Goal: Navigation & Orientation: Find specific page/section

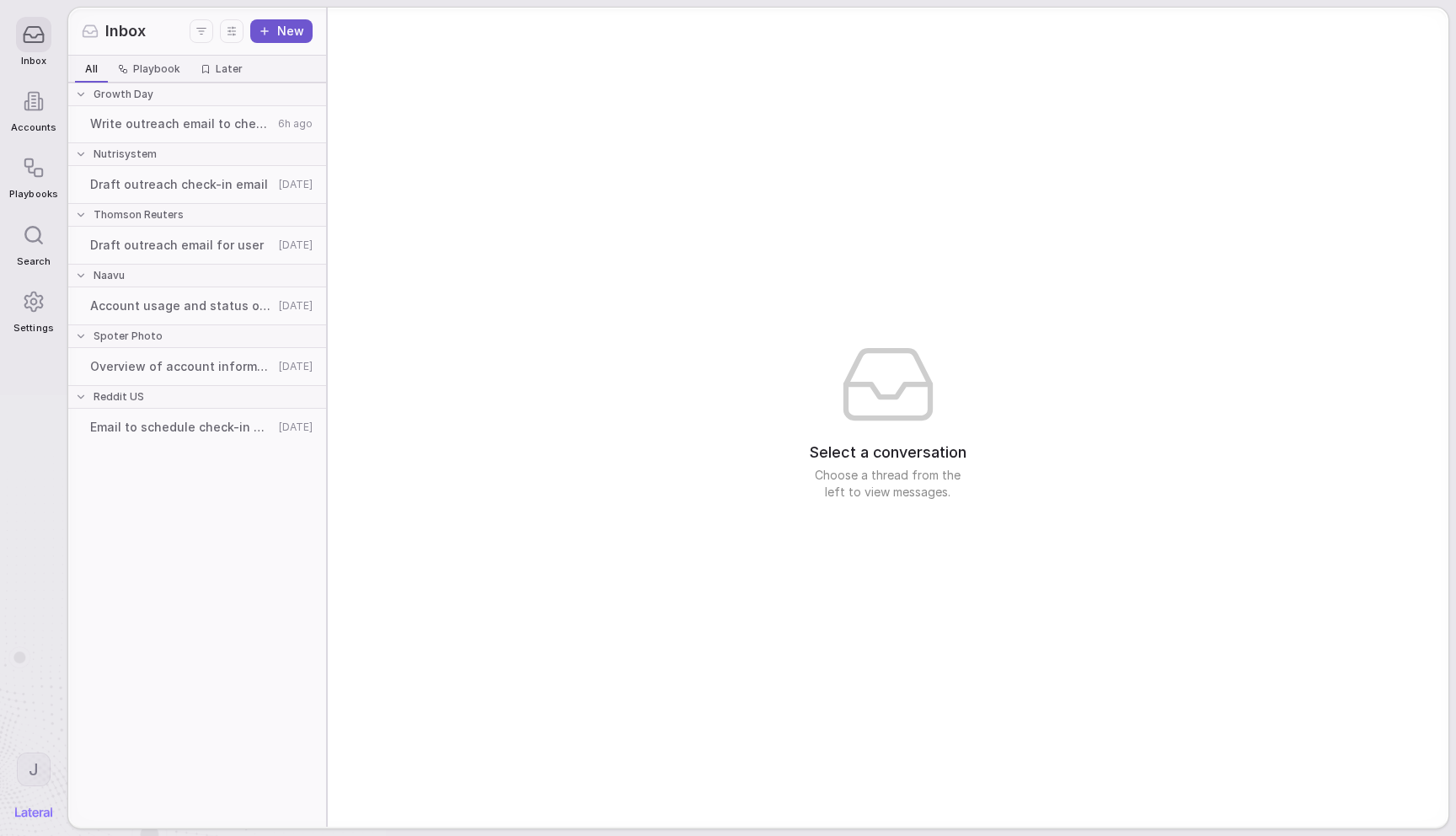
click at [23, 91] on icon at bounding box center [33, 101] width 21 height 21
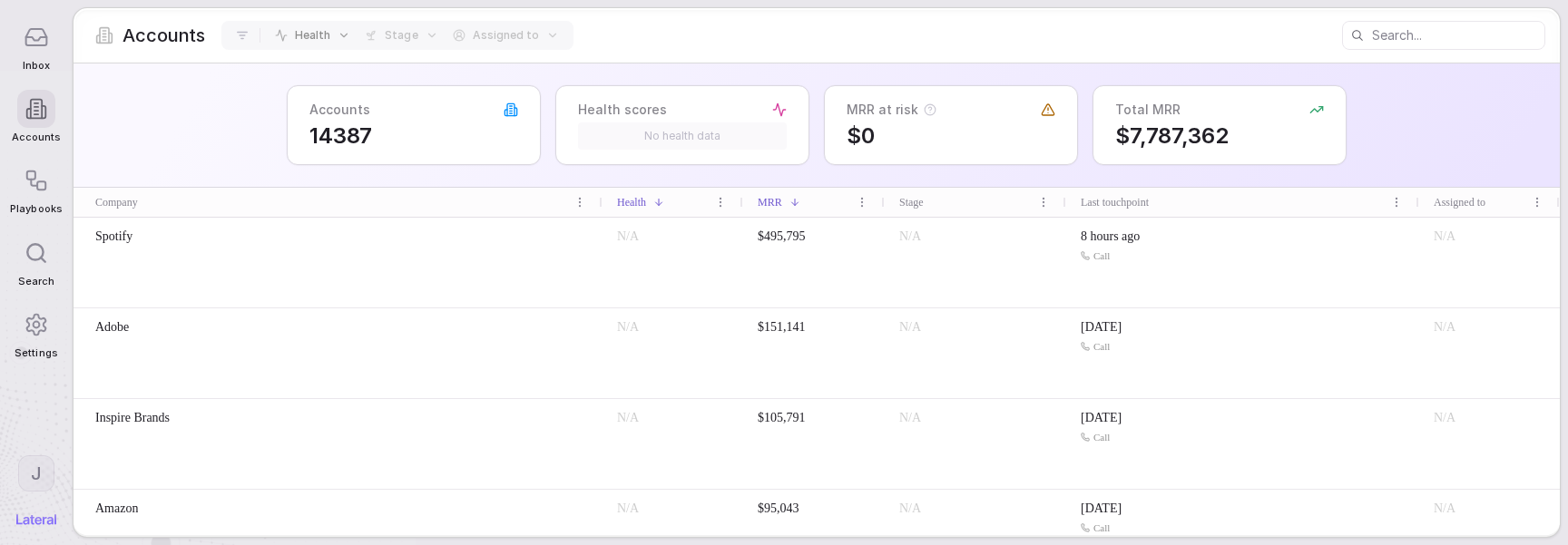
click at [246, 141] on div "Accounts 14387 Health scores No health data MRR at risk $0 Total MRR $7,787,362" at bounding box center [816, 126] width 1486 height 125
click at [45, 30] on icon at bounding box center [36, 37] width 21 height 16
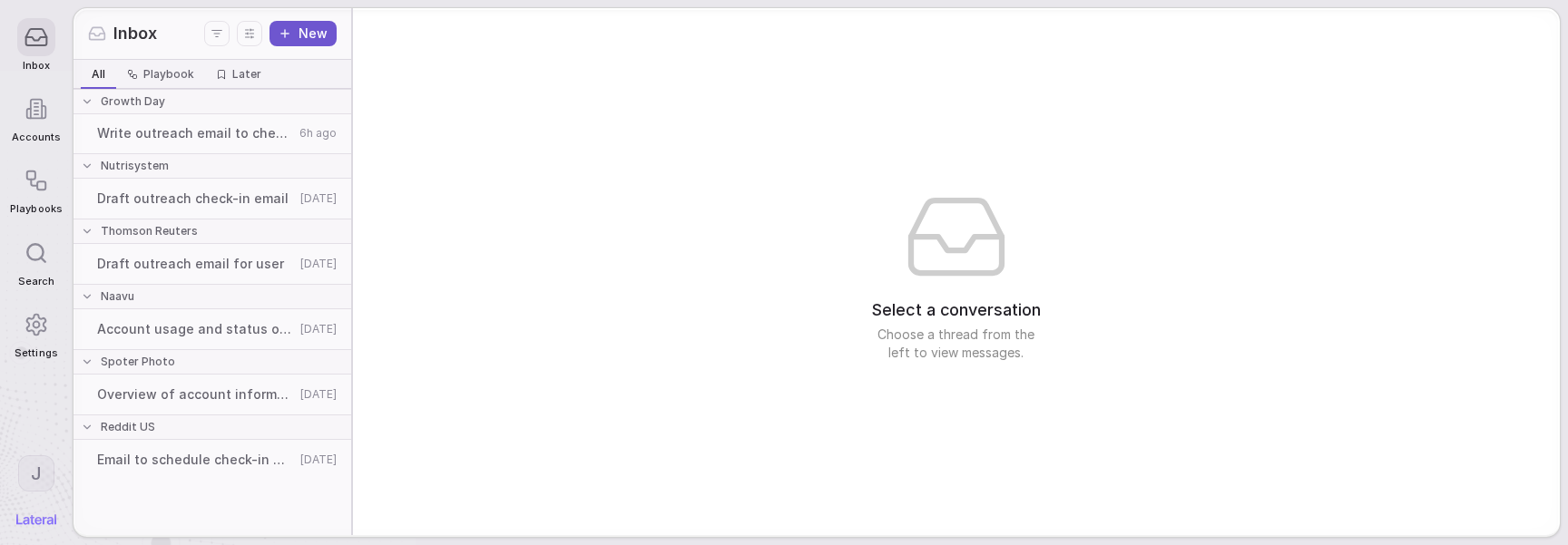
click at [307, 32] on button "New" at bounding box center [302, 33] width 67 height 25
click at [22, 120] on div at bounding box center [36, 109] width 38 height 38
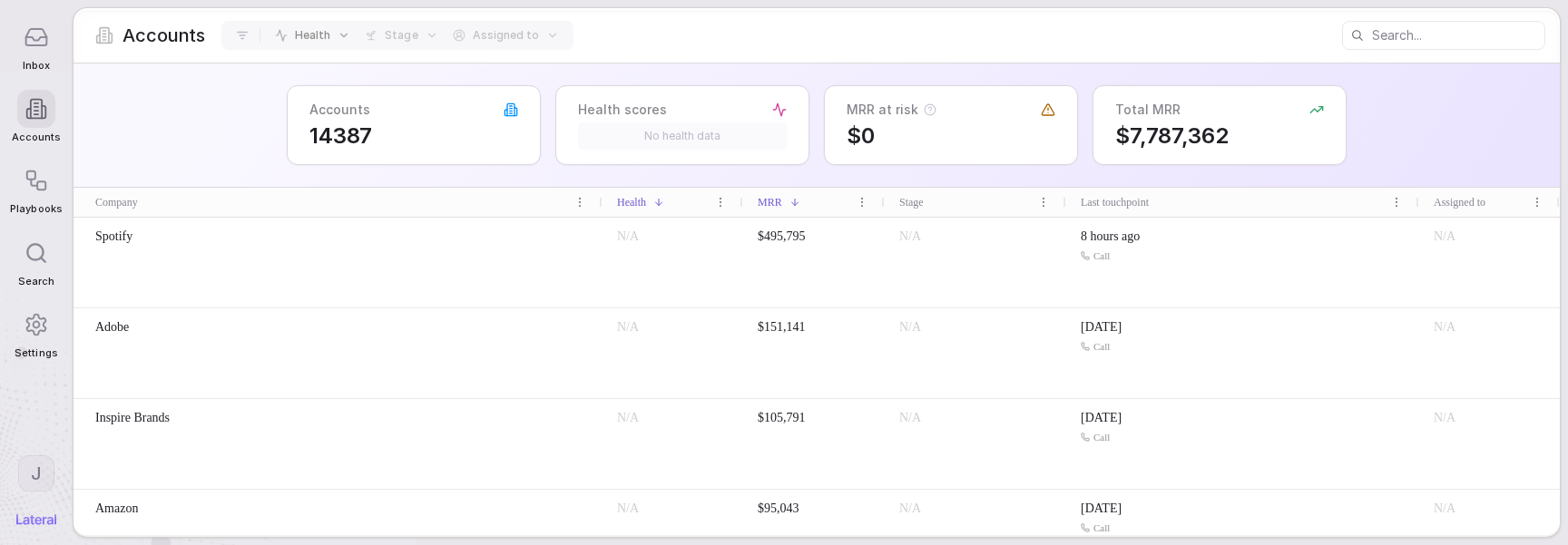
click at [33, 471] on html "Inbox Accounts Playbooks Search Settings J Accounts Health Stage Assigned to Ac…" at bounding box center [784, 272] width 1568 height 545
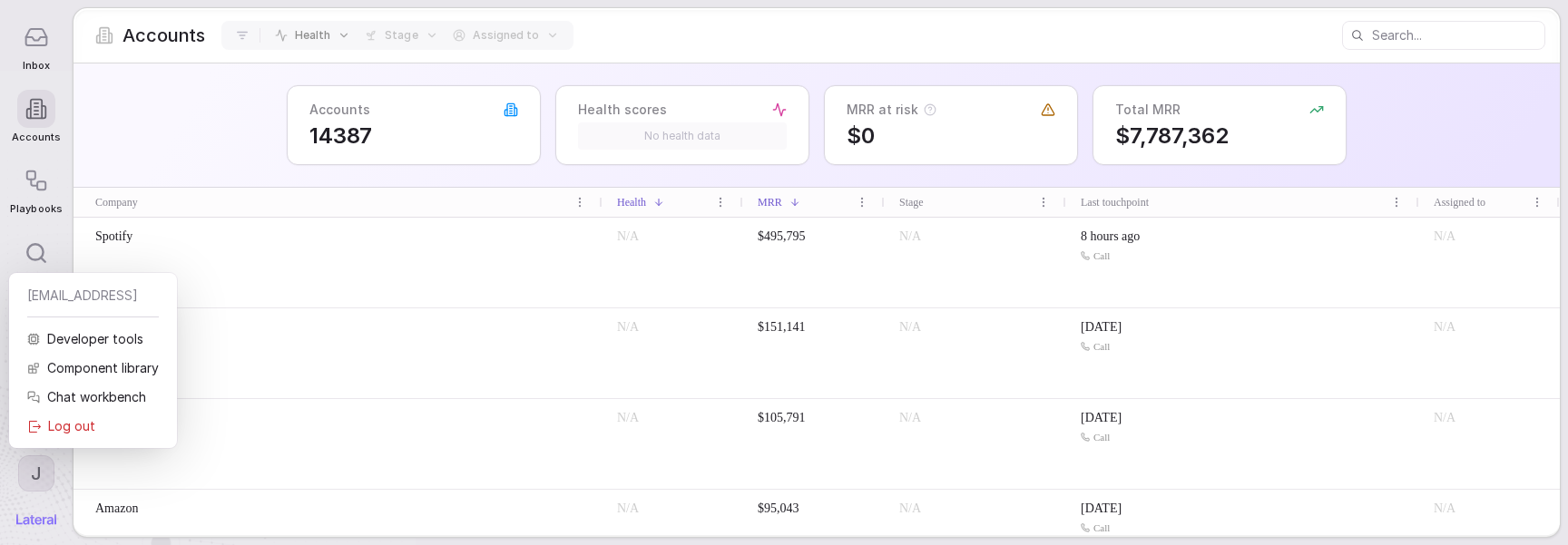
click at [33, 471] on html "Inbox Accounts Playbooks Search Settings J Accounts Health Stage Assigned to Ac…" at bounding box center [784, 272] width 1568 height 545
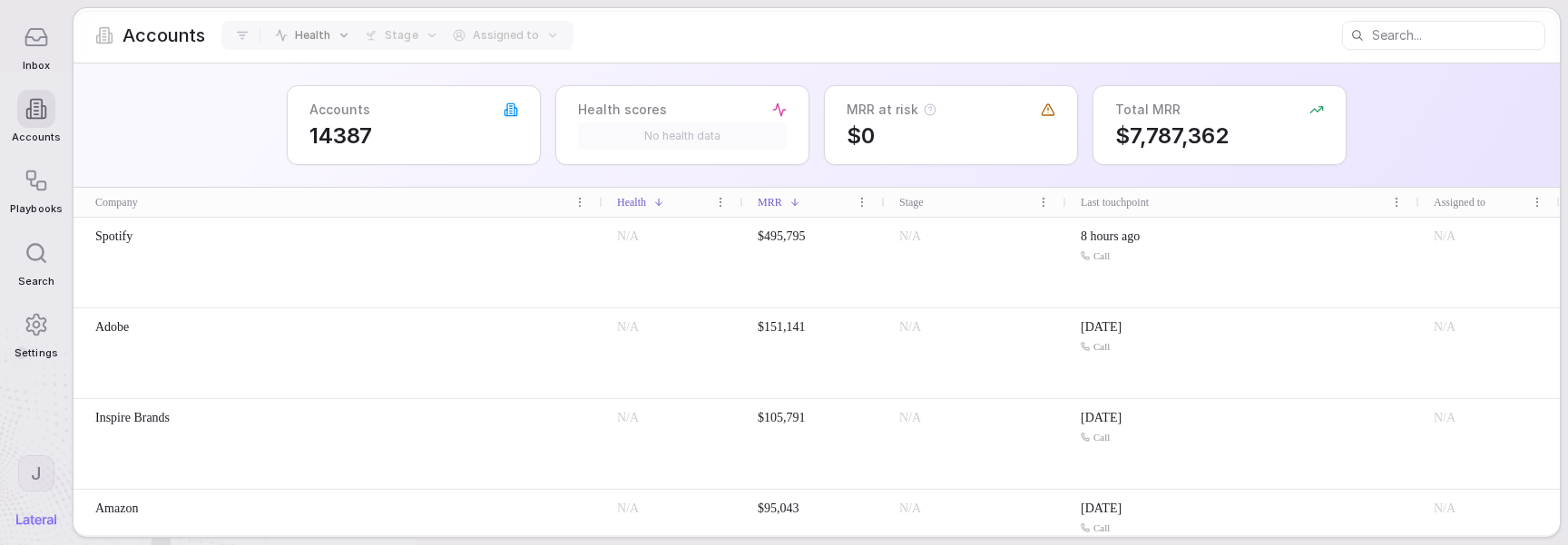
click at [32, 474] on html "Inbox Accounts Playbooks Search Settings J Accounts Health Stage Assigned to Ac…" at bounding box center [784, 272] width 1568 height 545
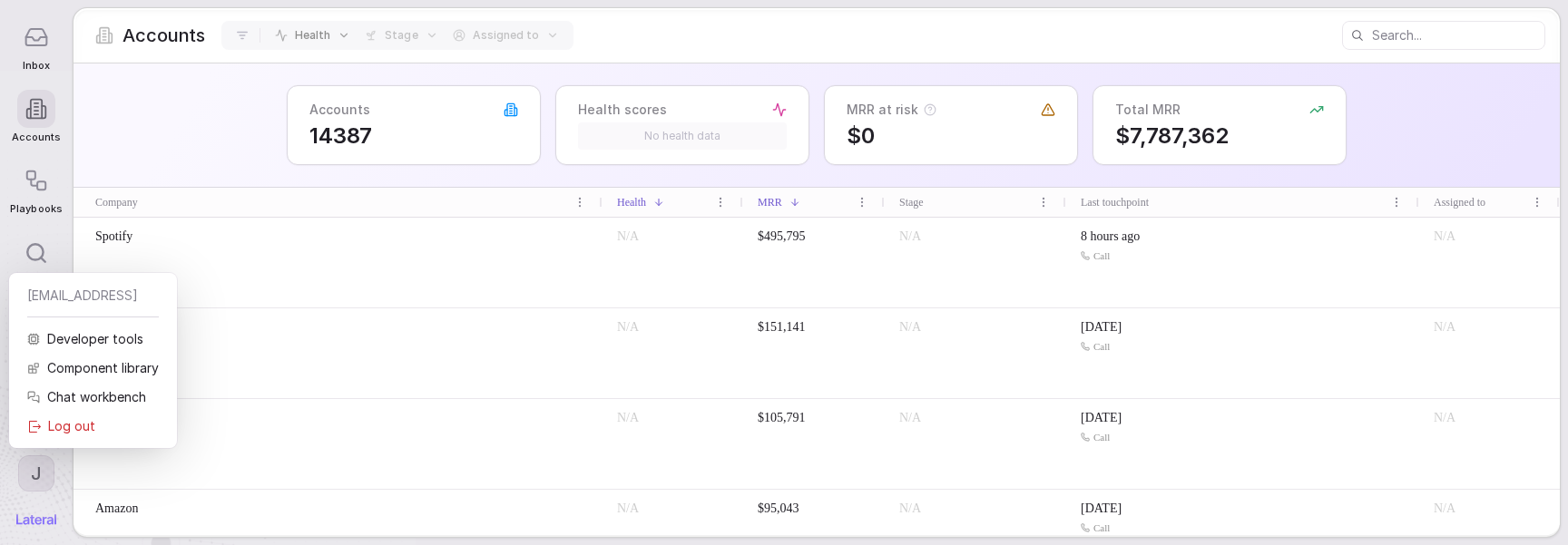
click at [5, 408] on html "Inbox Accounts Playbooks Search Settings J Accounts Health Stage Assigned to Ac…" at bounding box center [784, 272] width 1568 height 545
